Goal: Task Accomplishment & Management: Manage account settings

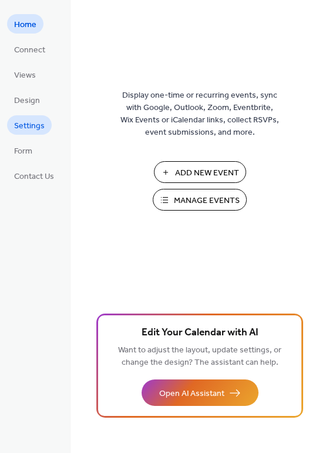
click at [27, 124] on span "Settings" at bounding box center [29, 126] width 31 height 12
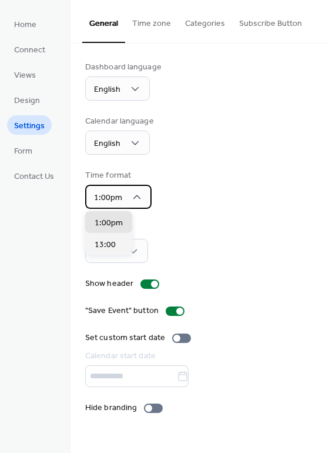
click at [136, 199] on icon at bounding box center [137, 197] width 12 height 12
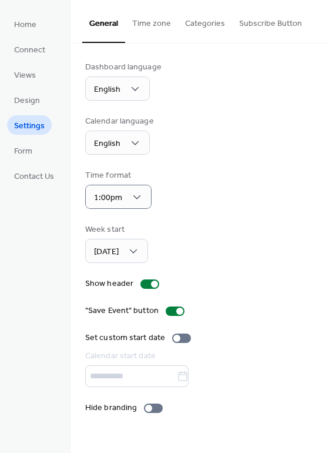
click at [157, 24] on button "Time zone" at bounding box center [151, 21] width 53 height 42
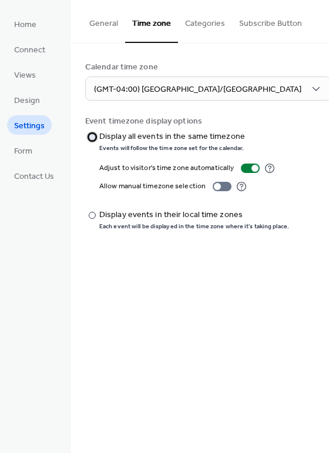
click at [93, 138] on div at bounding box center [92, 136] width 7 height 7
click at [91, 212] on div at bounding box center [92, 215] width 7 height 7
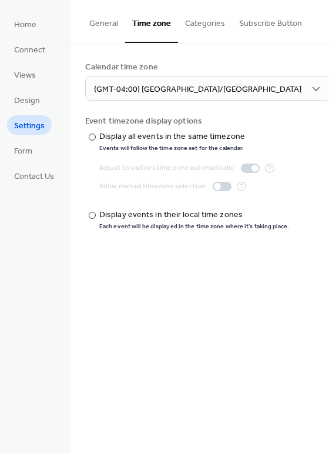
click at [128, 327] on div "General Time zone Categories Subscribe Button Dashboard language English Calend…" at bounding box center [200, 226] width 259 height 453
click at [96, 139] on div "​" at bounding box center [91, 137] width 12 height 12
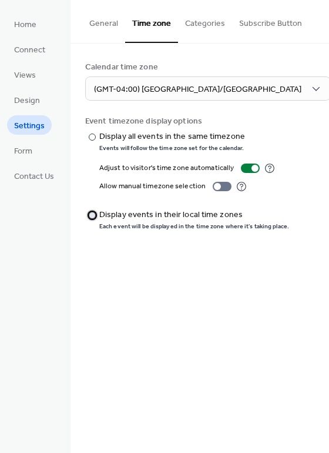
click at [86, 219] on label "​" at bounding box center [86, 215] width 2 height 12
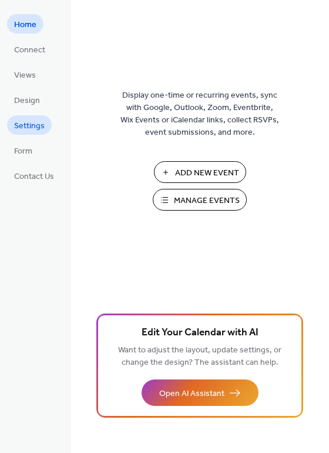
click at [25, 120] on span "Settings" at bounding box center [29, 126] width 31 height 12
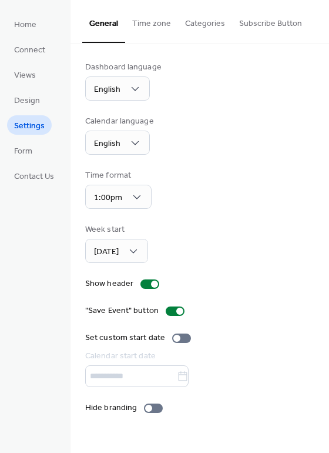
click at [149, 31] on button "Time zone" at bounding box center [151, 21] width 53 height 42
